Goal: Book appointment/travel/reservation

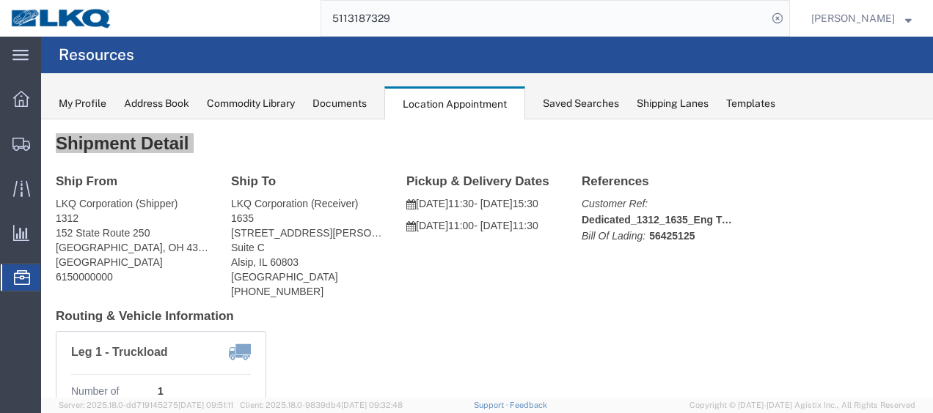
click at [0, 0] on span "Location Appointment" at bounding box center [0, 0] width 0 height 0
click at [32, 129] on div at bounding box center [21, 143] width 41 height 29
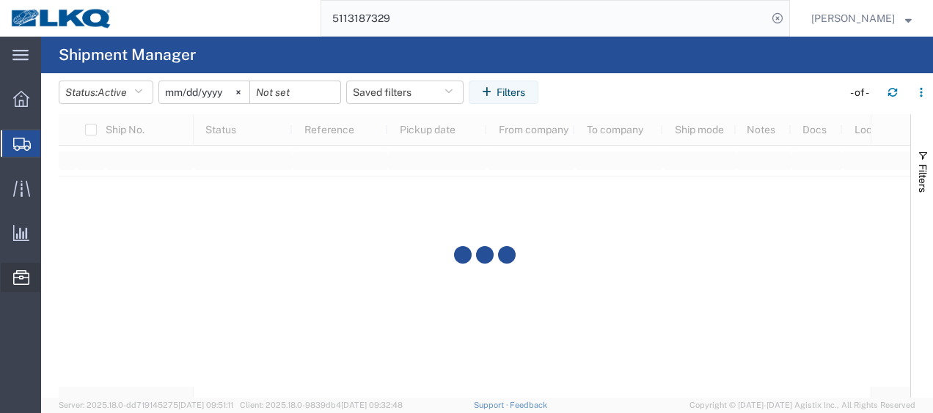
click at [12, 283] on div at bounding box center [21, 277] width 41 height 29
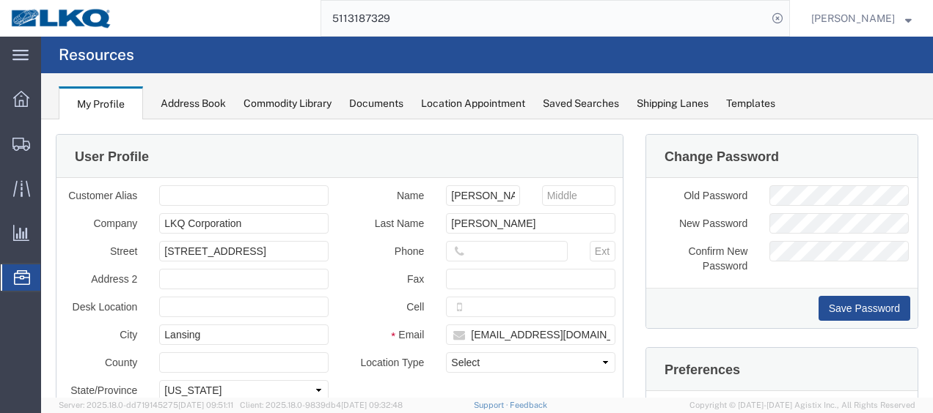
click at [0, 0] on span "Location Appointment" at bounding box center [0, 0] width 0 height 0
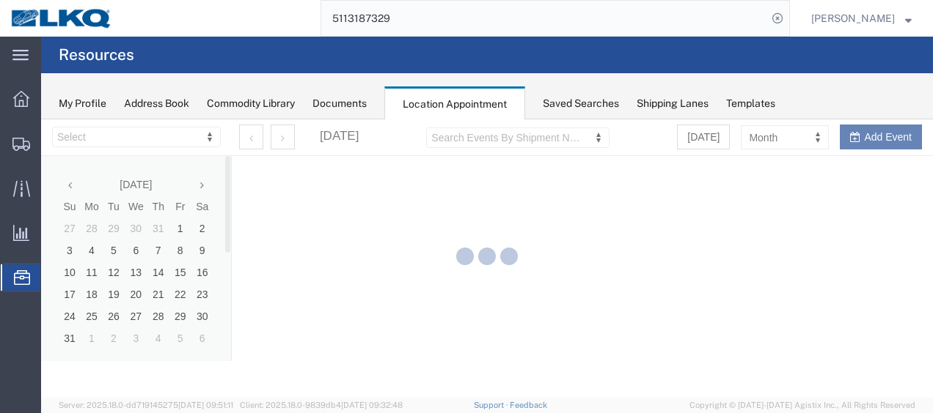
select select "27578"
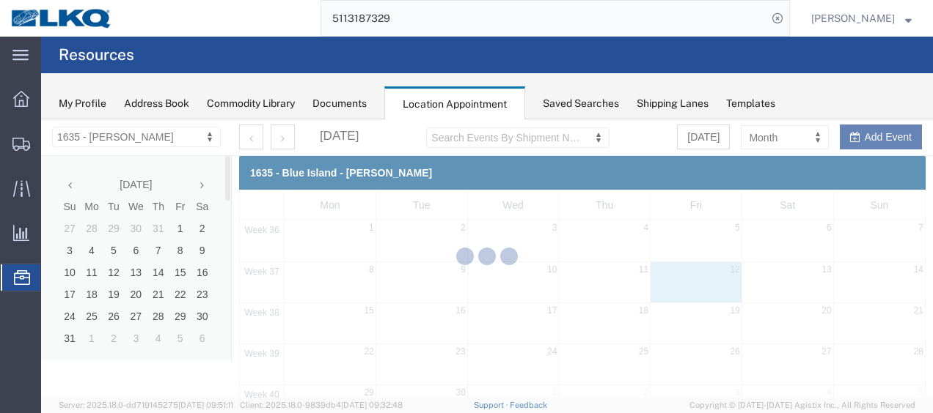
click at [204, 185] on div at bounding box center [486, 258] width 891 height 279
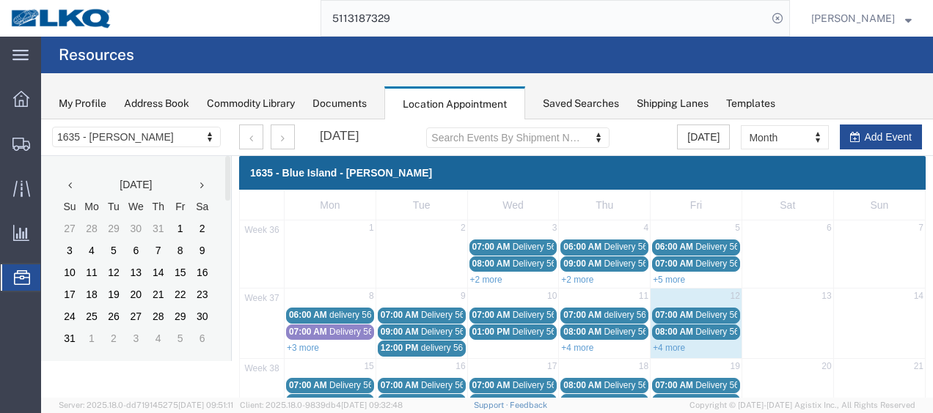
click at [204, 185] on th at bounding box center [202, 185] width 22 height 22
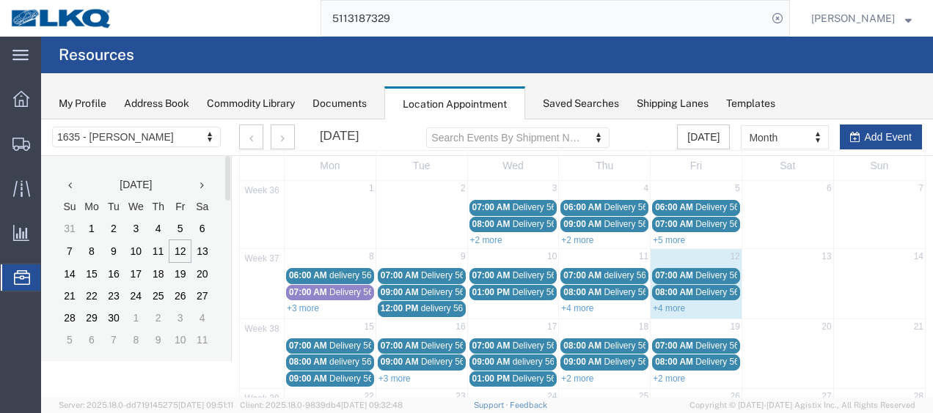
scroll to position [73, 0]
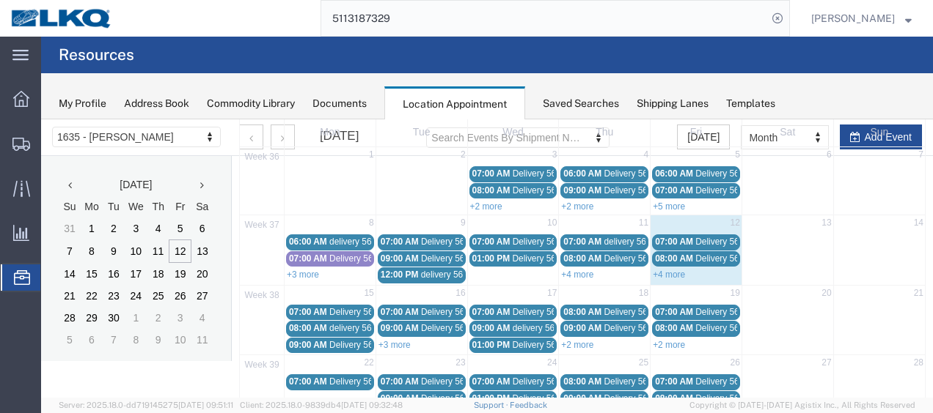
click at [652, 270] on link "+4 more" at bounding box center [668, 275] width 32 height 10
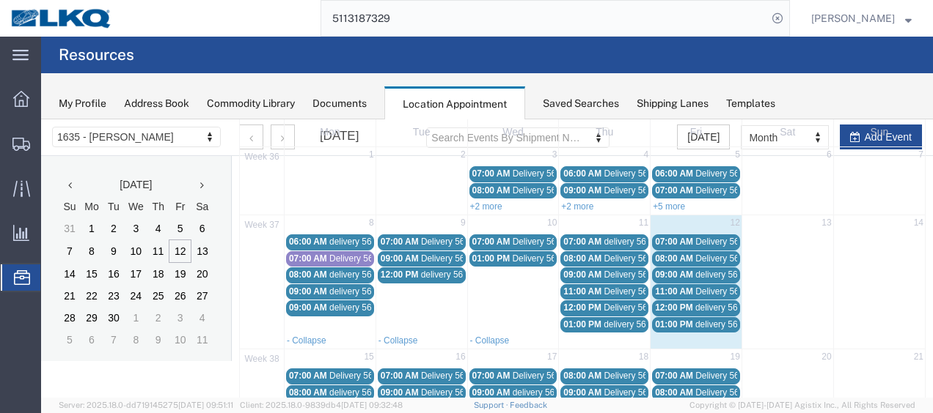
click at [674, 305] on span "12:00 PM" at bounding box center [674, 308] width 38 height 10
